Goal: Transaction & Acquisition: Purchase product/service

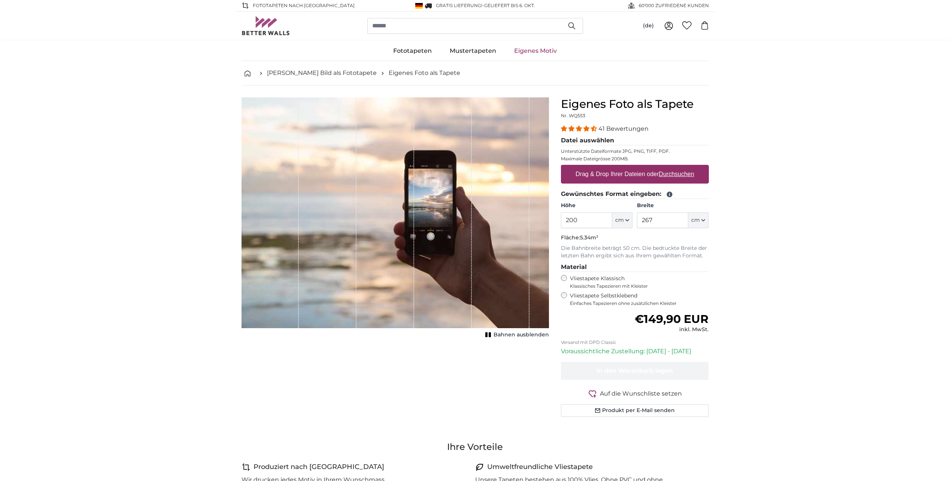
drag, startPoint x: 588, startPoint y: 218, endPoint x: 568, endPoint y: 218, distance: 19.9
click at [568, 218] on input "200" at bounding box center [586, 220] width 51 height 16
type input "245"
click at [674, 219] on input "267" at bounding box center [662, 220] width 51 height 16
drag, startPoint x: 671, startPoint y: 221, endPoint x: 642, endPoint y: 221, distance: 28.5
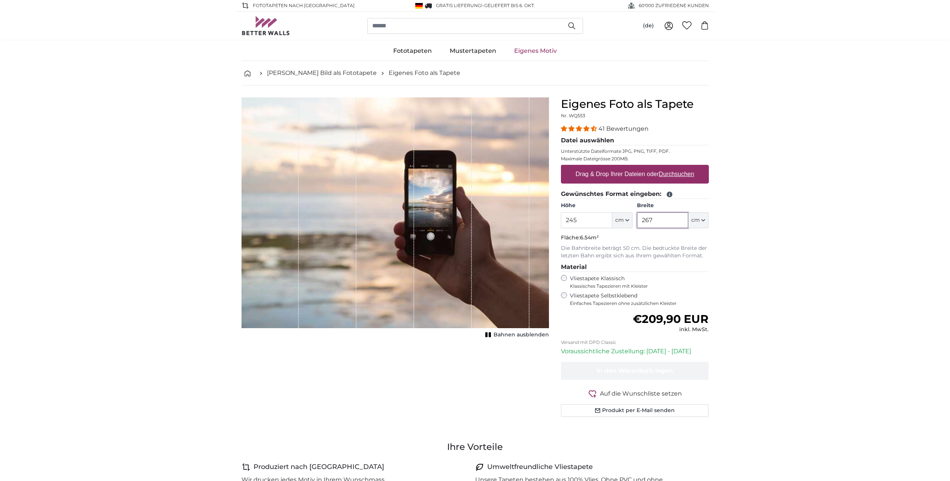
click at [642, 221] on input "267" at bounding box center [662, 220] width 51 height 16
type input "315"
click at [617, 296] on label "Vliestapete Selbstklebend Einfaches Tapezieren ohne zusätzlichen Kleister" at bounding box center [639, 299] width 139 height 14
